Goal: Transaction & Acquisition: Purchase product/service

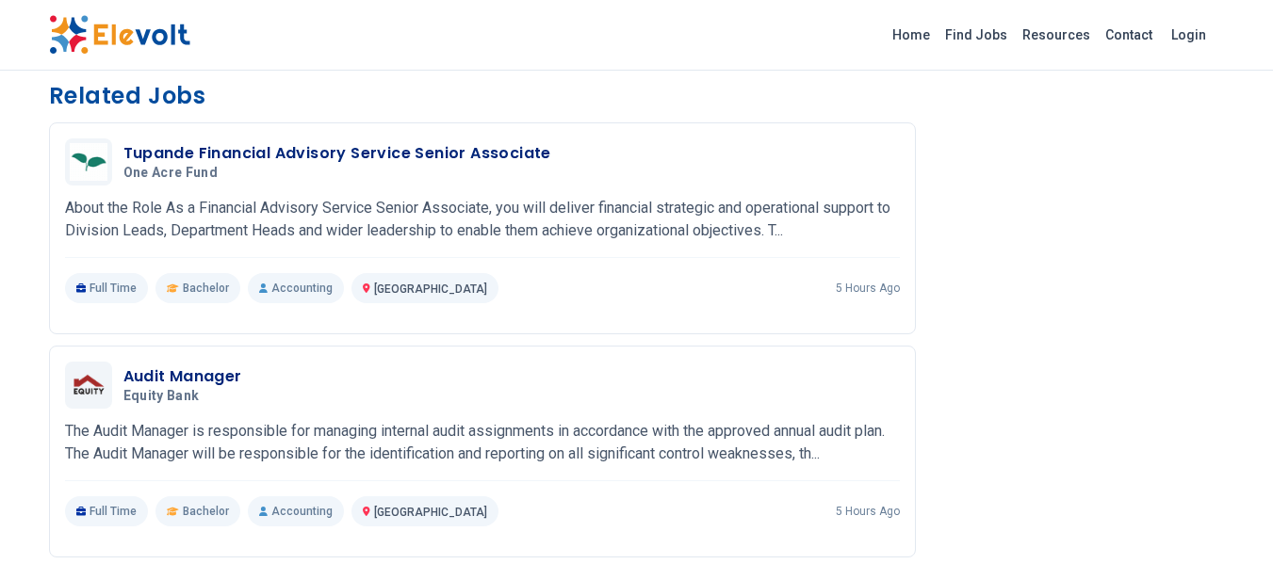
scroll to position [1452, 0]
click at [425, 166] on h3 "Tupande Financial Advisory Service Senior Associate" at bounding box center [337, 154] width 428 height 23
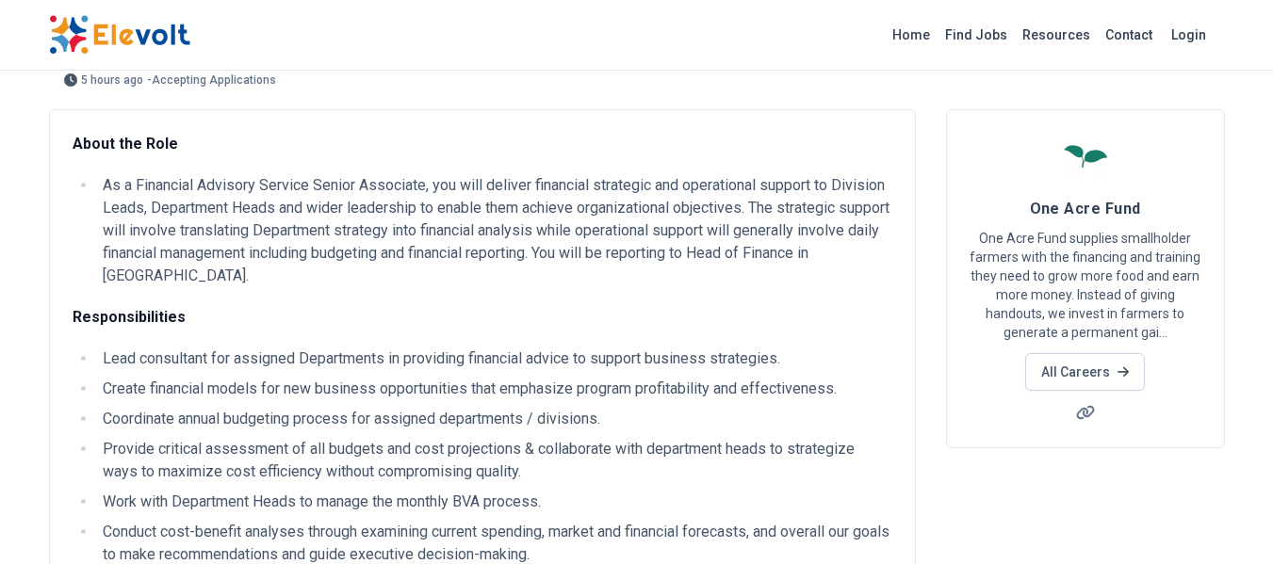
scroll to position [87, 0]
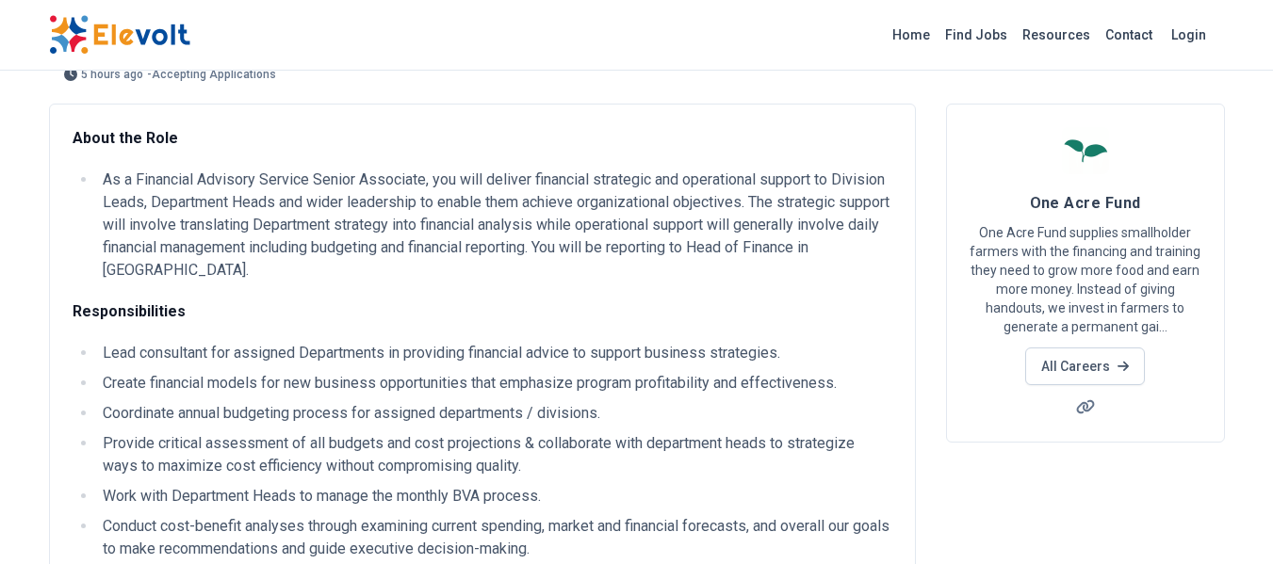
click at [818, 347] on li "Lead consultant for assigned Departments in providing financial advice to suppo…" at bounding box center [494, 353] width 795 height 23
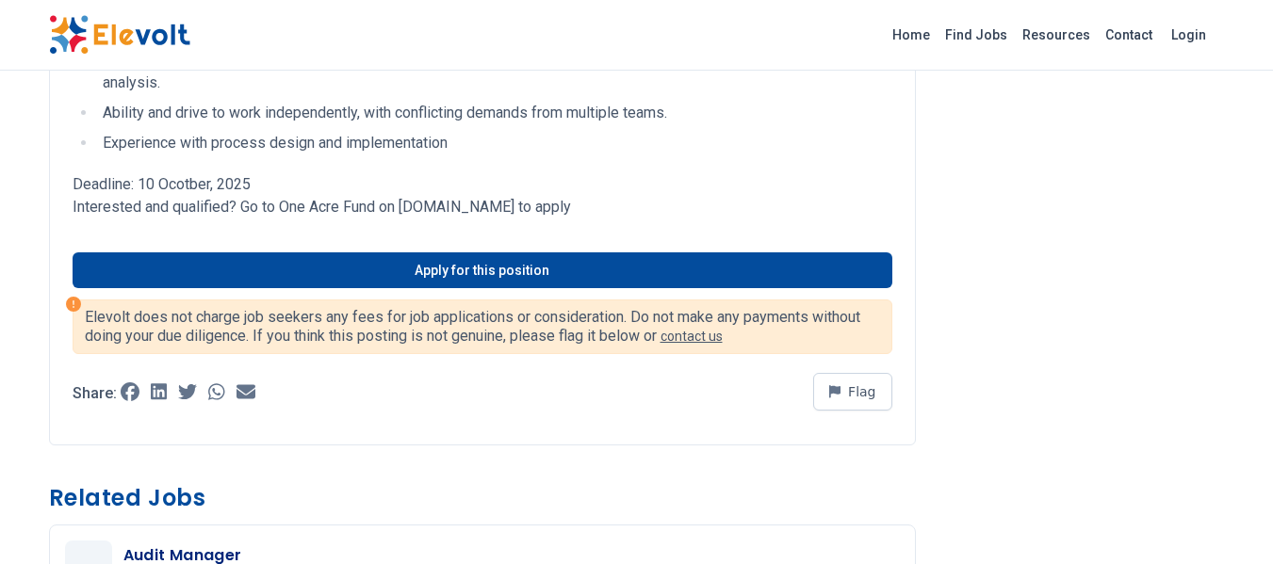
scroll to position [911, 0]
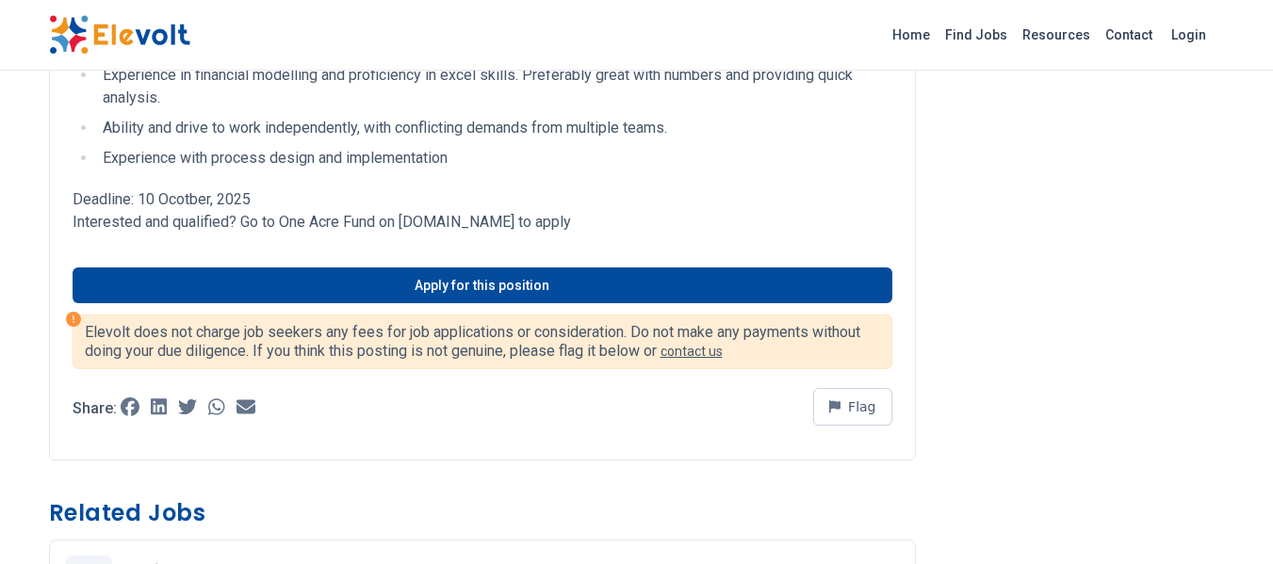
click at [471, 280] on link "Apply for this position" at bounding box center [483, 286] width 820 height 36
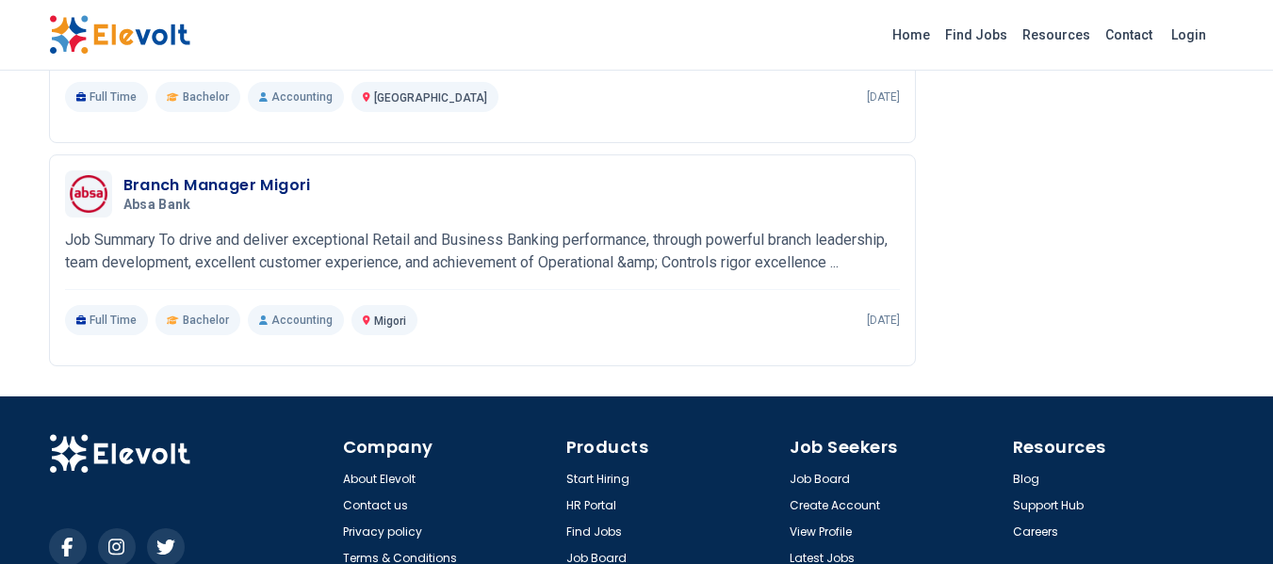
scroll to position [2585, 0]
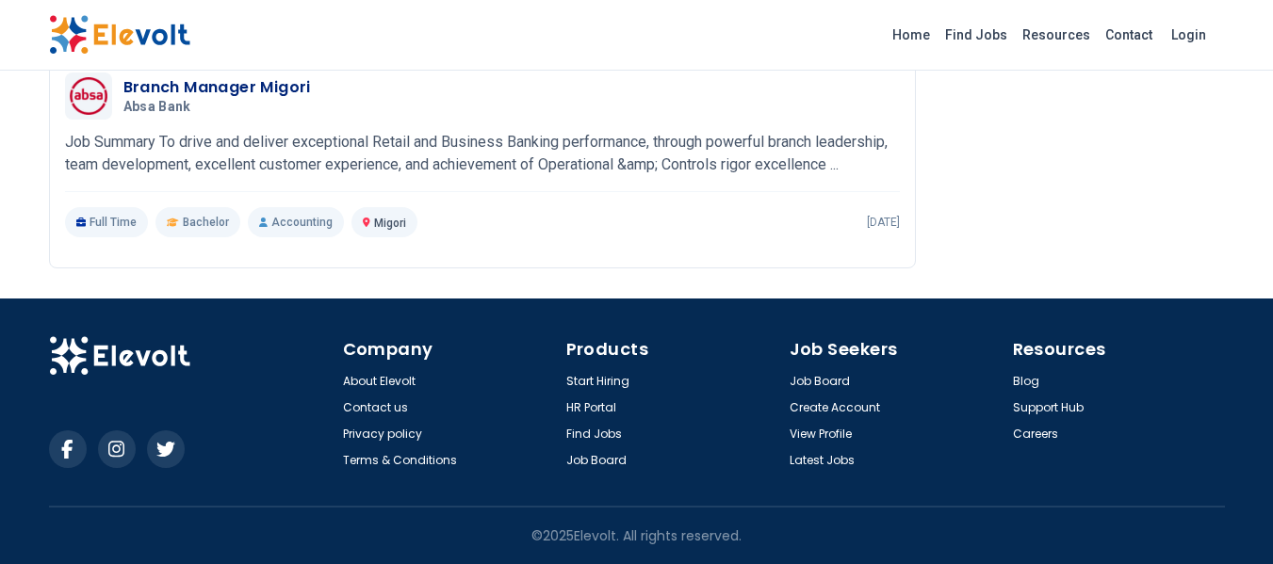
click at [611, 432] on link "Find Jobs" at bounding box center [594, 434] width 56 height 15
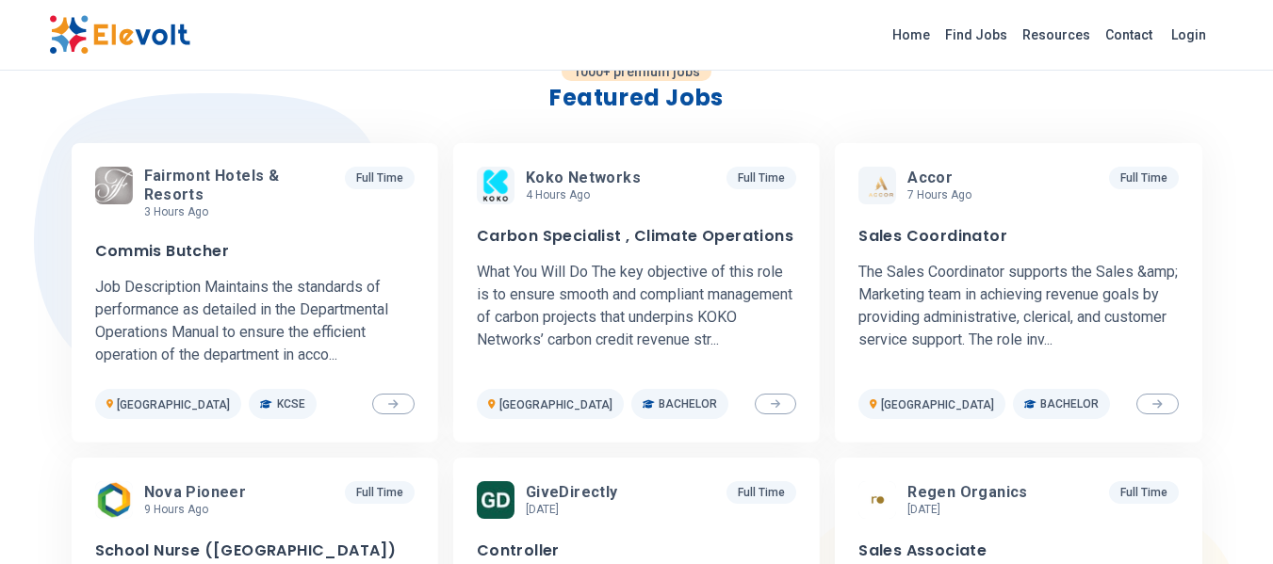
scroll to position [564, 0]
click at [646, 312] on p "What You Will Do The key objective of this role is to ensure smooth and complia…" at bounding box center [636, 305] width 319 height 90
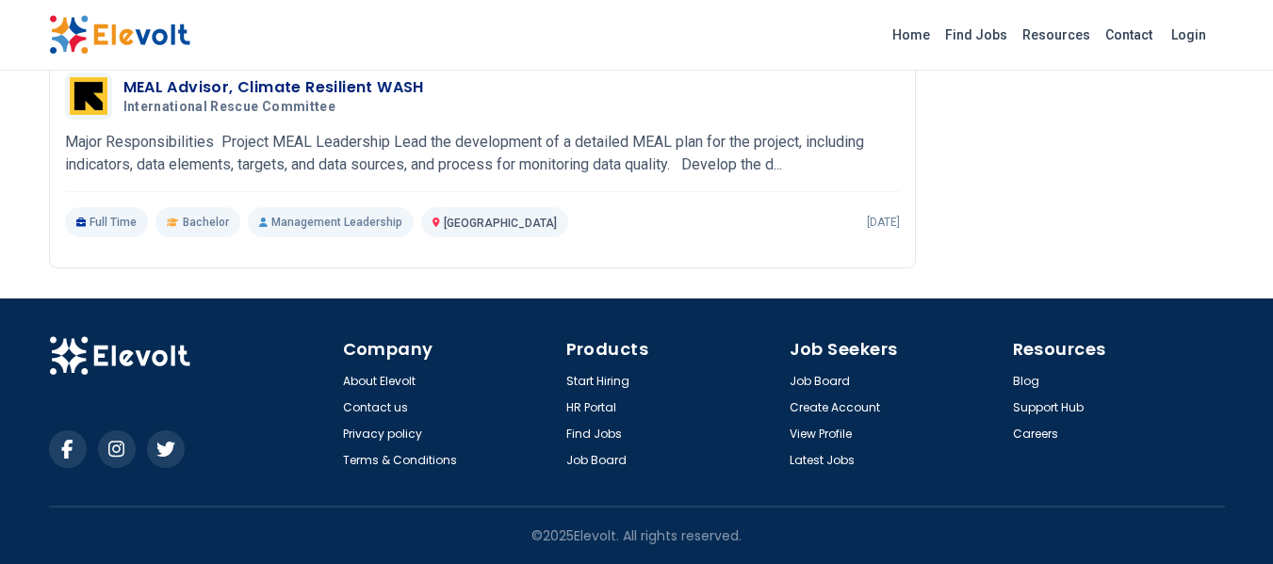
scroll to position [2547, 0]
click at [594, 430] on link "Find Jobs" at bounding box center [594, 434] width 56 height 15
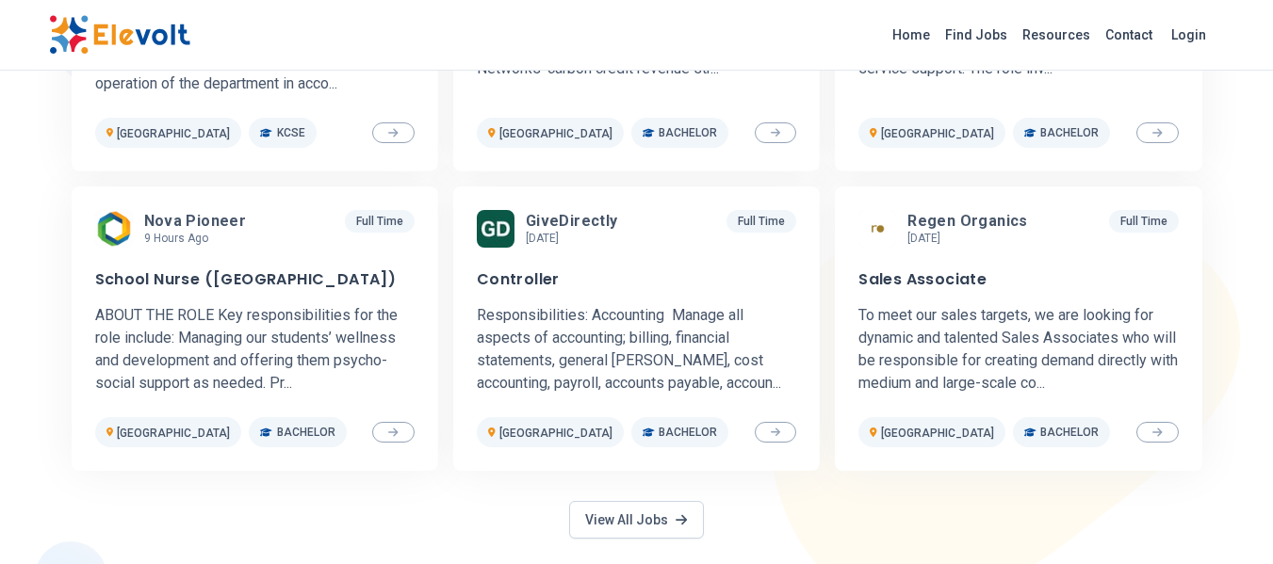
scroll to position [840, 0]
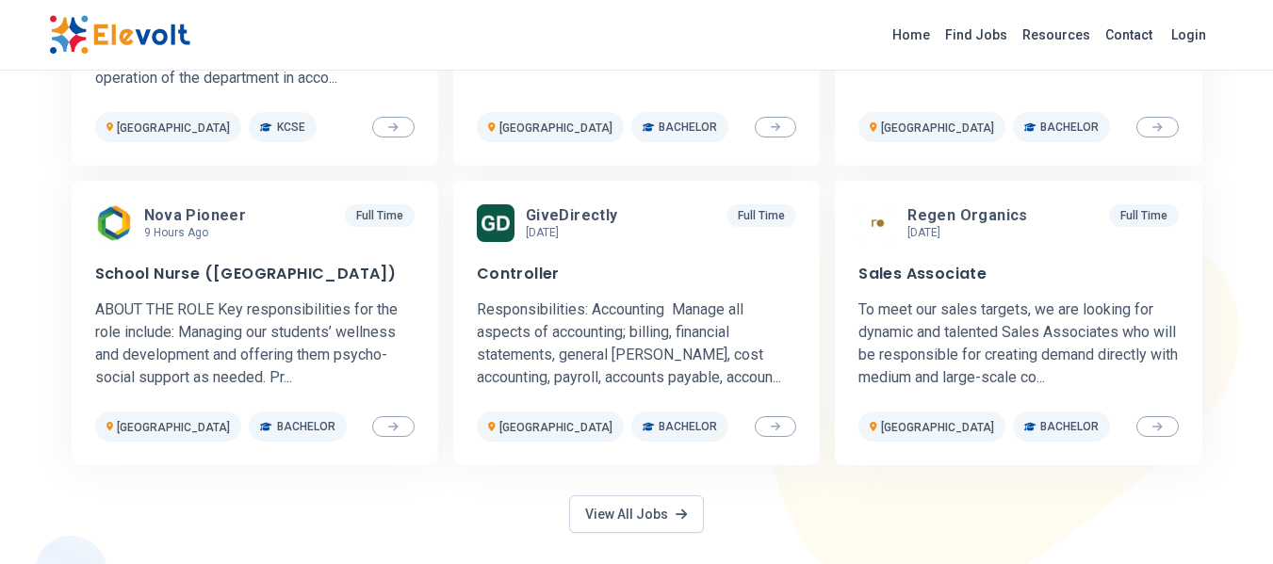
click at [609, 322] on p "Responsibilities: Accounting Manage all aspects of accounting; billing, financi…" at bounding box center [636, 344] width 319 height 90
